Goal: Task Accomplishment & Management: Complete application form

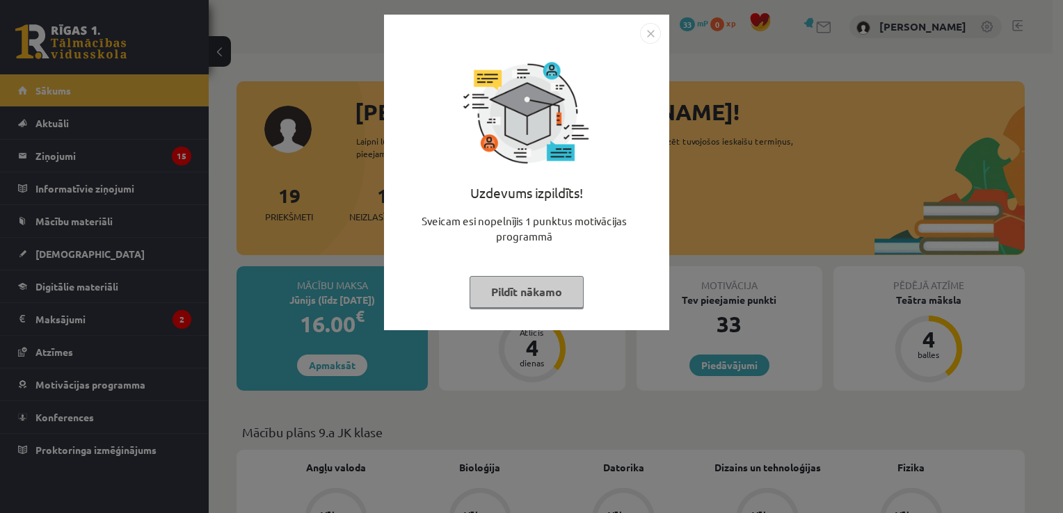
click at [501, 279] on button "Pildīt nākamo" at bounding box center [527, 292] width 114 height 32
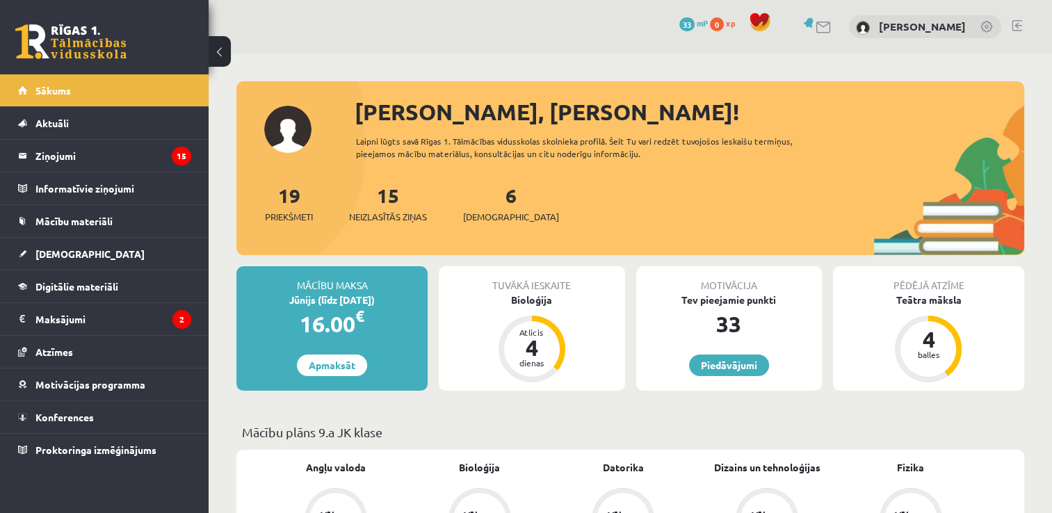
click at [56, 152] on legend "Ziņojumi 15" at bounding box center [113, 156] width 156 height 32
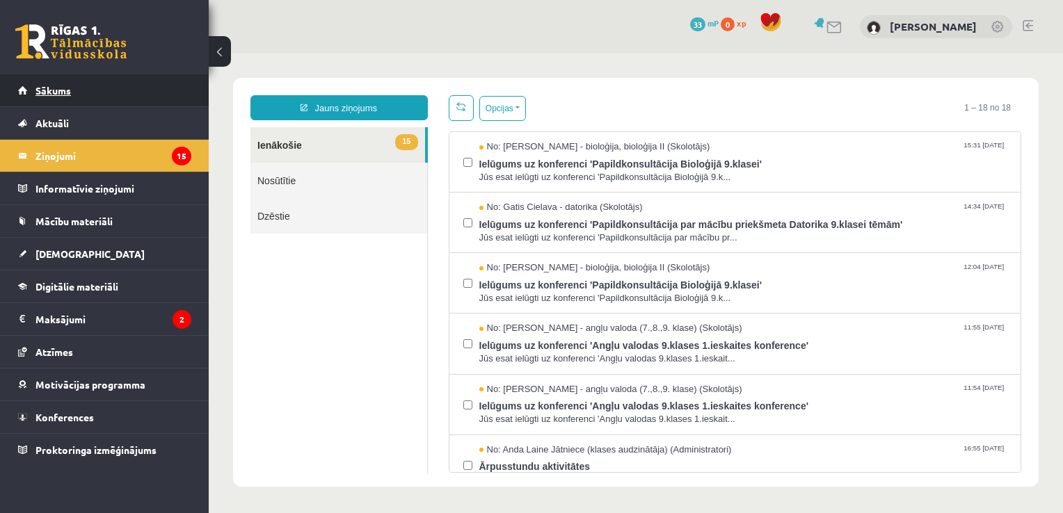
click at [162, 79] on link "Sākums" at bounding box center [104, 90] width 173 height 32
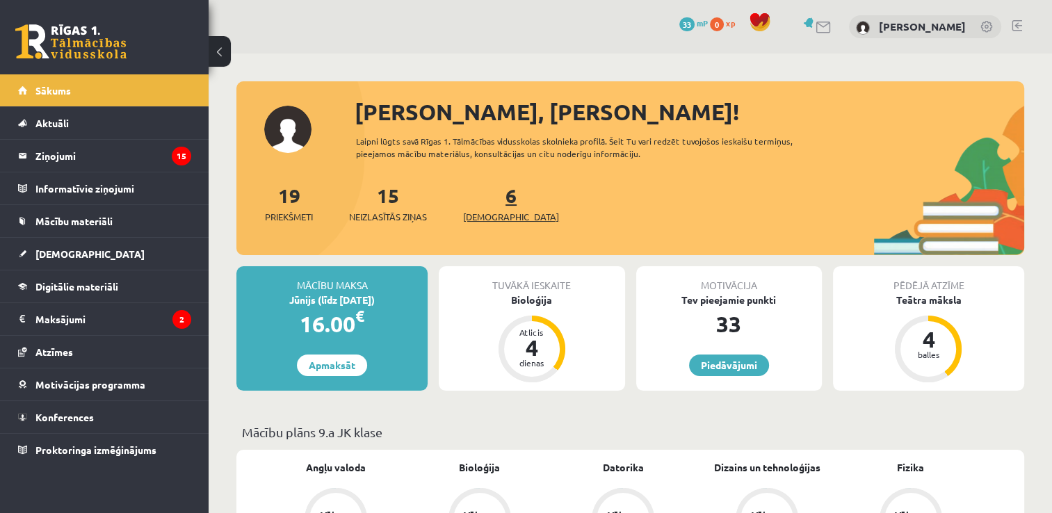
click at [492, 193] on link "6 Ieskaites" at bounding box center [511, 203] width 96 height 41
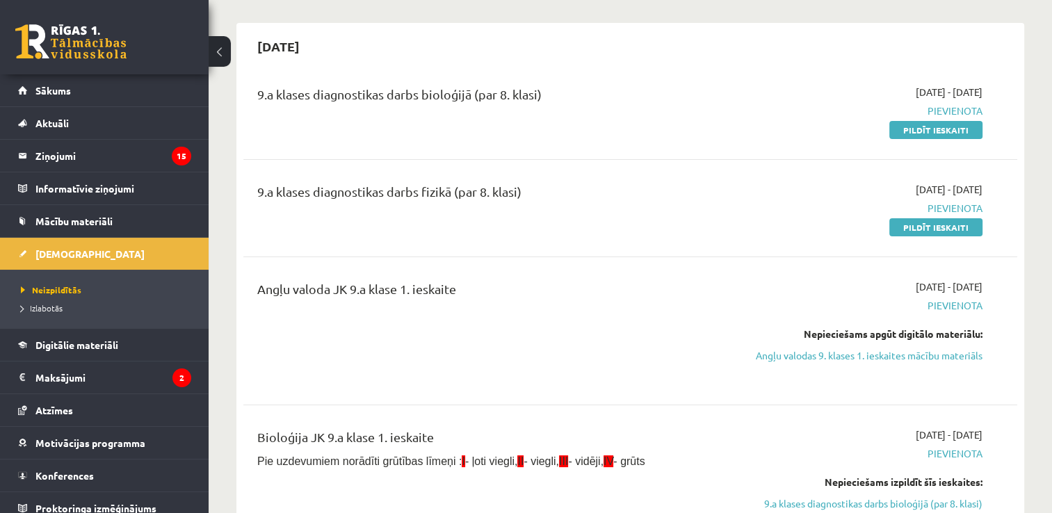
scroll to position [111, 0]
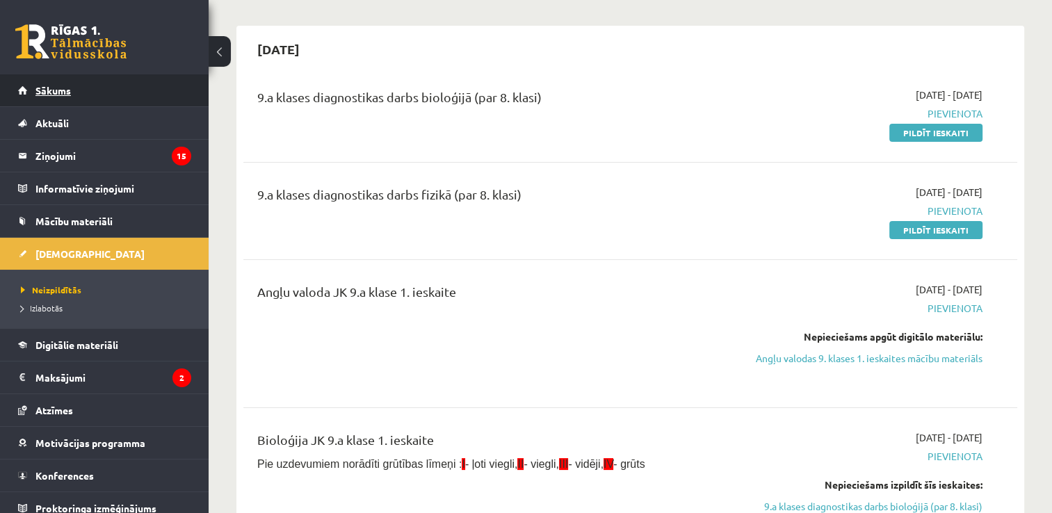
click at [109, 100] on link "Sākums" at bounding box center [104, 90] width 173 height 32
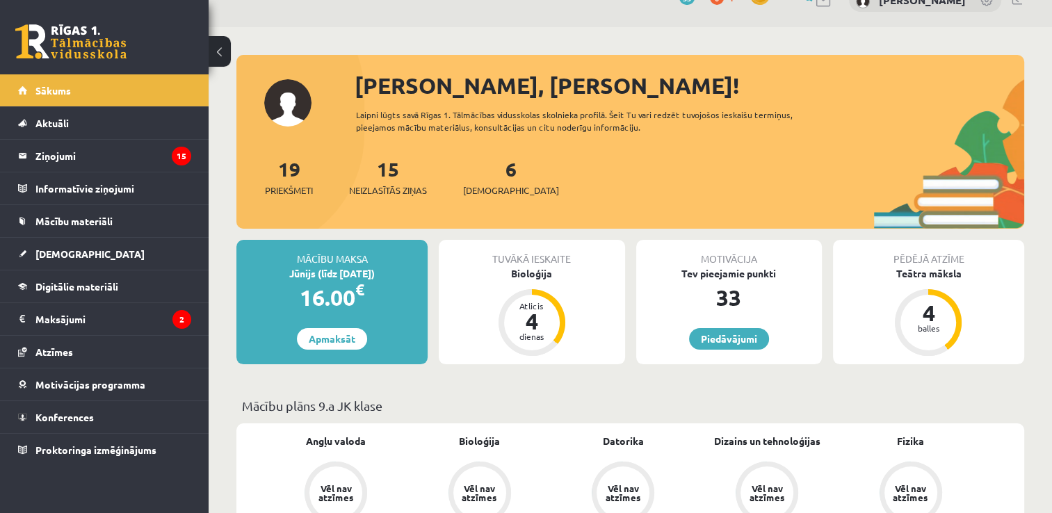
scroll to position [28, 0]
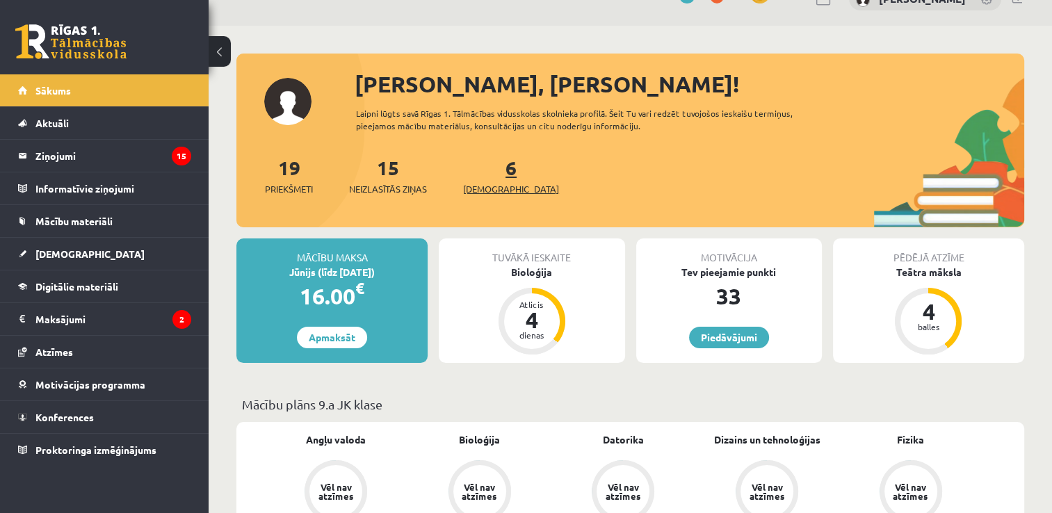
click at [492, 177] on link "6 Ieskaites" at bounding box center [511, 175] width 96 height 41
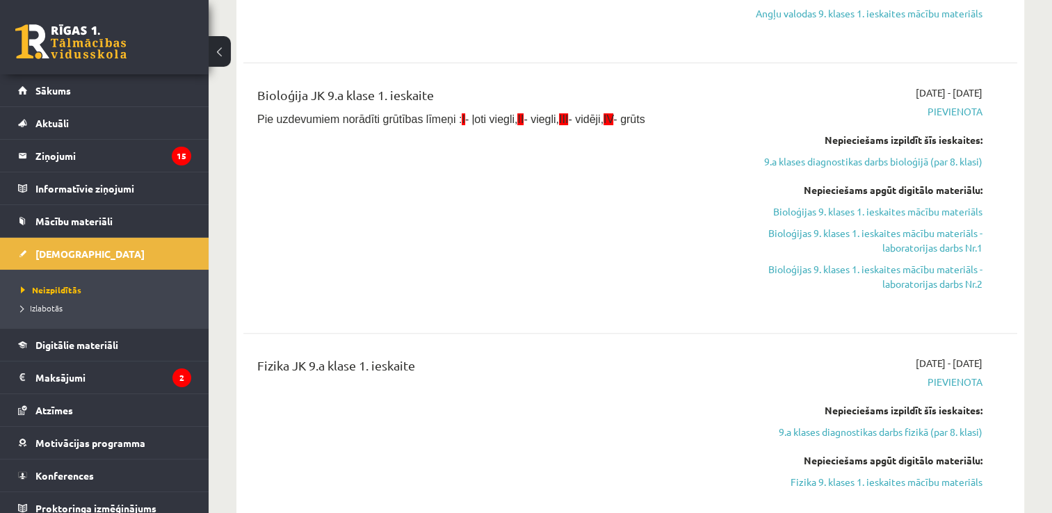
scroll to position [445, 0]
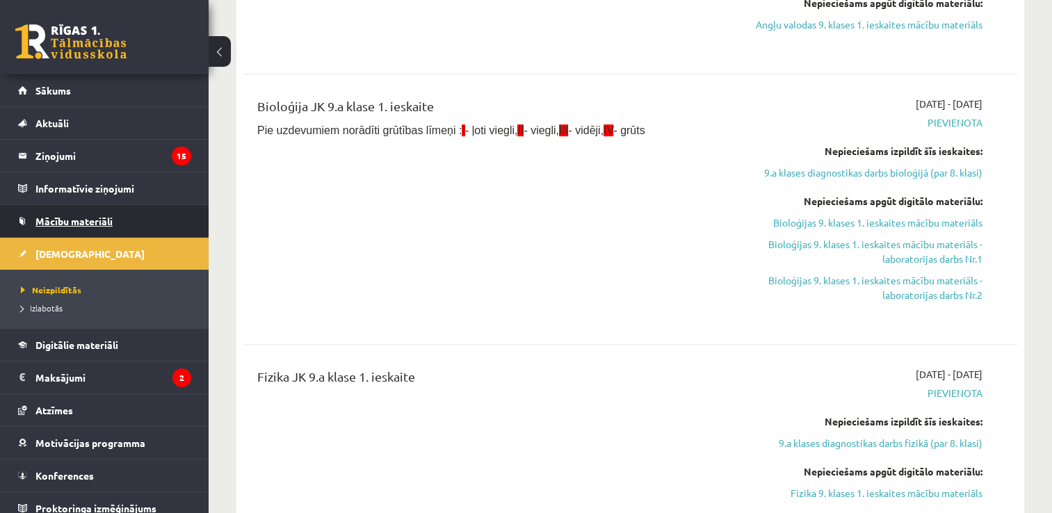
click at [93, 218] on span "Mācību materiāli" at bounding box center [73, 221] width 77 height 13
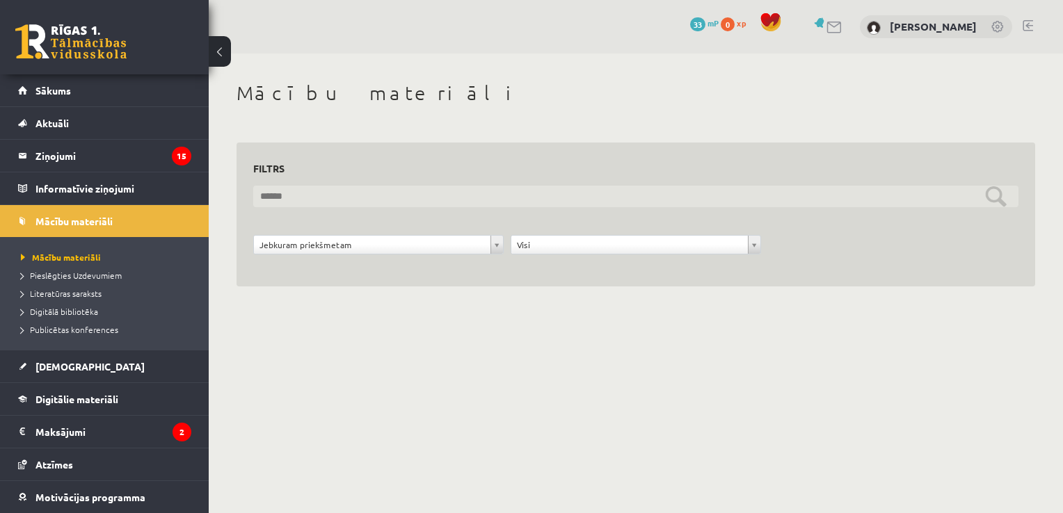
click at [447, 195] on input "text" at bounding box center [635, 197] width 765 height 22
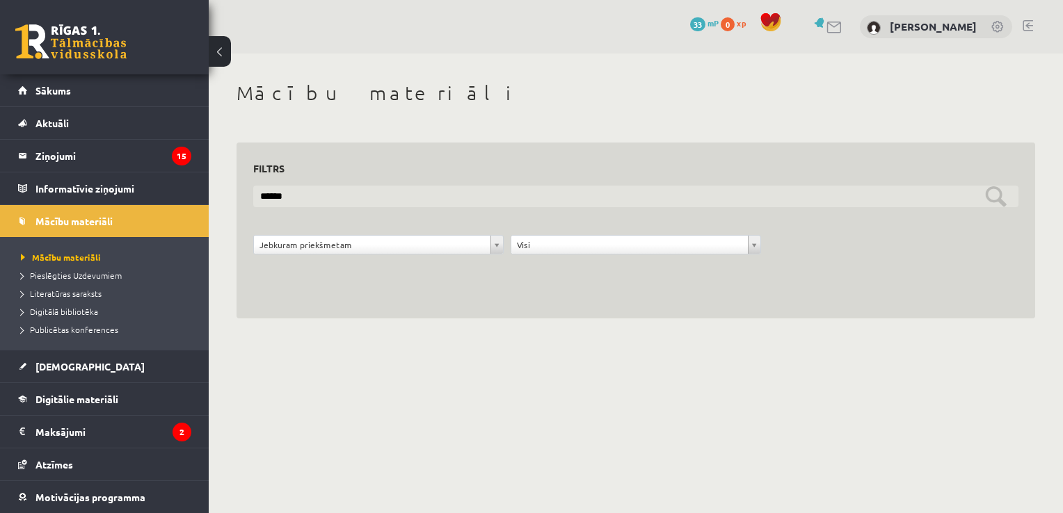
type input "******"
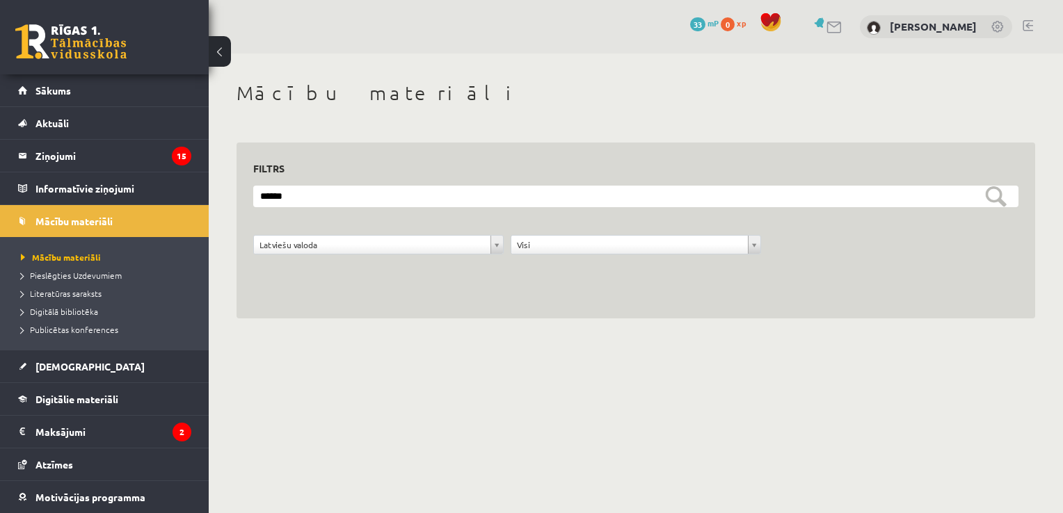
drag, startPoint x: 436, startPoint y: 182, endPoint x: 439, endPoint y: 191, distance: 9.5
click at [439, 191] on div "**********" at bounding box center [635, 214] width 765 height 111
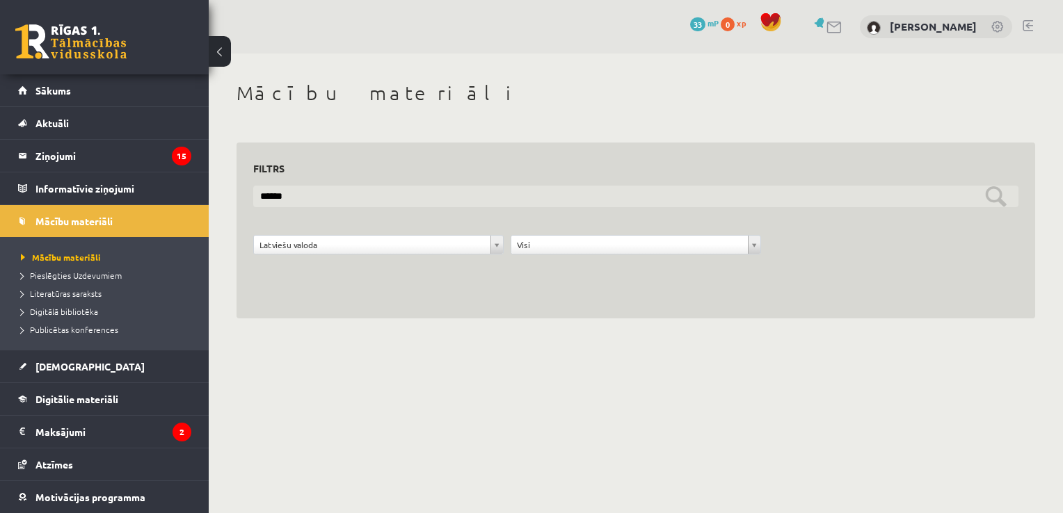
click at [439, 191] on input "******" at bounding box center [635, 197] width 765 height 22
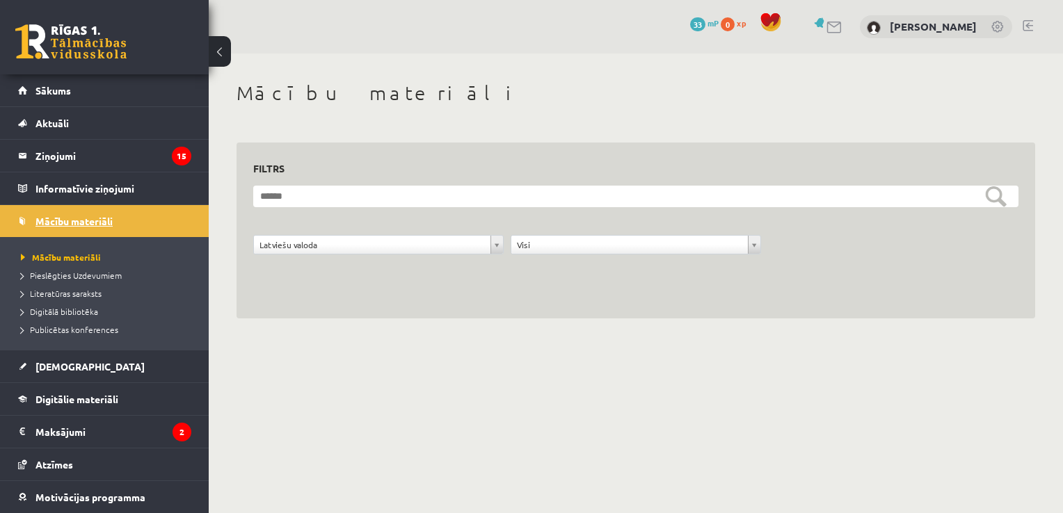
click at [103, 230] on link "Mācību materiāli" at bounding box center [104, 221] width 173 height 32
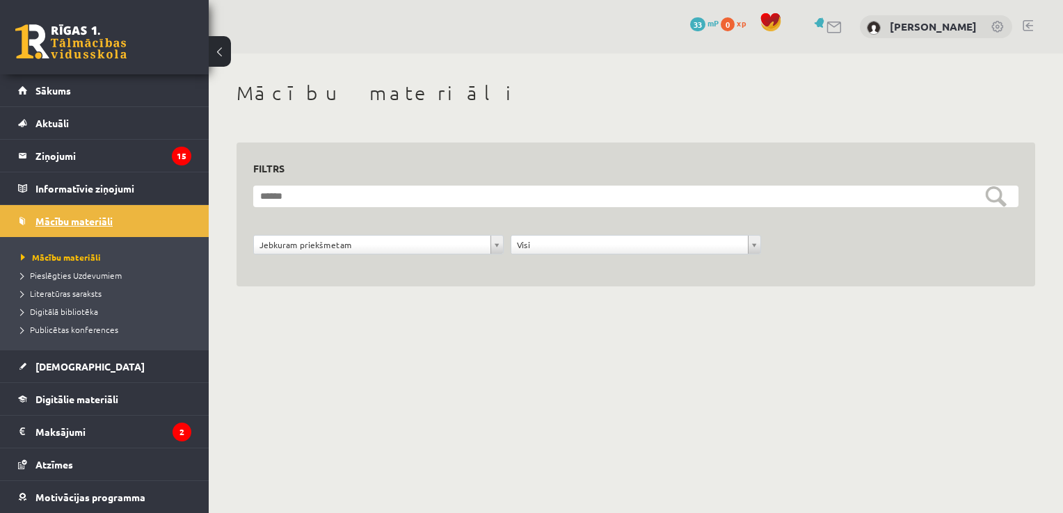
click at [103, 230] on link "Mācību materiāli" at bounding box center [104, 221] width 173 height 32
click at [103, 101] on link "Sākums" at bounding box center [104, 90] width 173 height 32
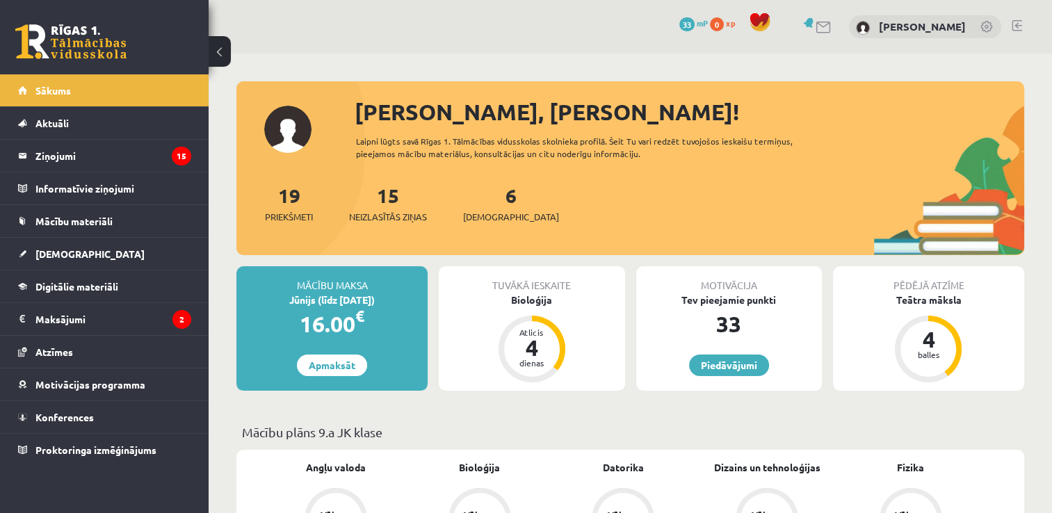
click at [483, 202] on div "6 Ieskaites" at bounding box center [511, 202] width 96 height 43
click at [488, 202] on link "6 Ieskaites" at bounding box center [511, 203] width 96 height 41
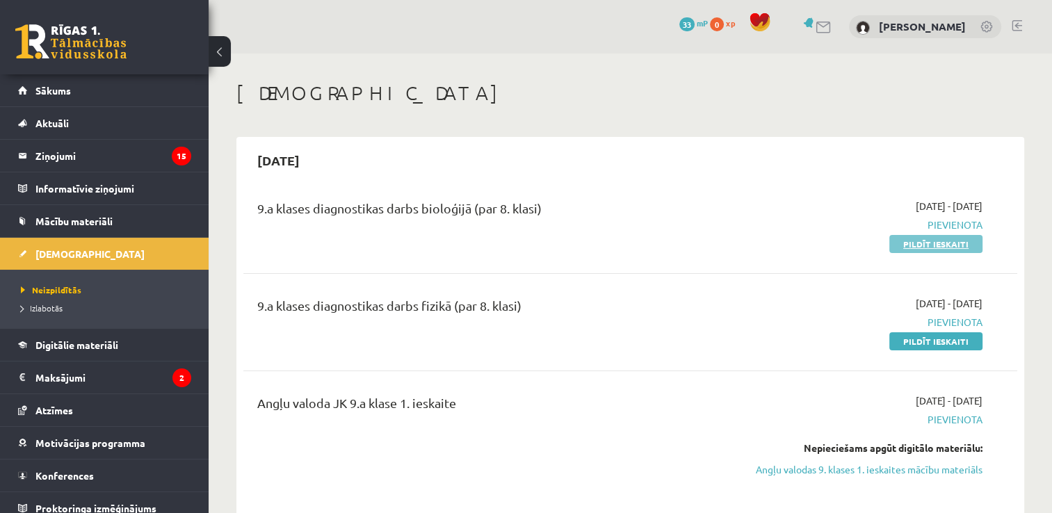
click at [937, 252] on div "9.a klases diagnostikas darbs bioloģijā (par 8. klasi) [DATE] - [DATE] [GEOGRAP…" at bounding box center [630, 225] width 774 height 80
click at [902, 245] on link "Pildīt ieskaiti" at bounding box center [936, 244] width 93 height 18
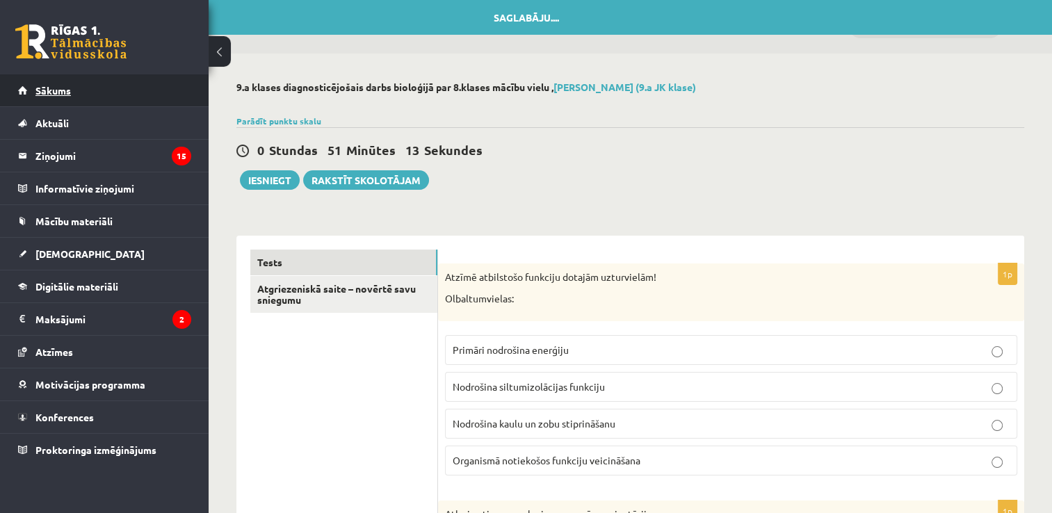
click at [122, 90] on link "Sākums" at bounding box center [104, 90] width 173 height 32
